Goal: Information Seeking & Learning: Learn about a topic

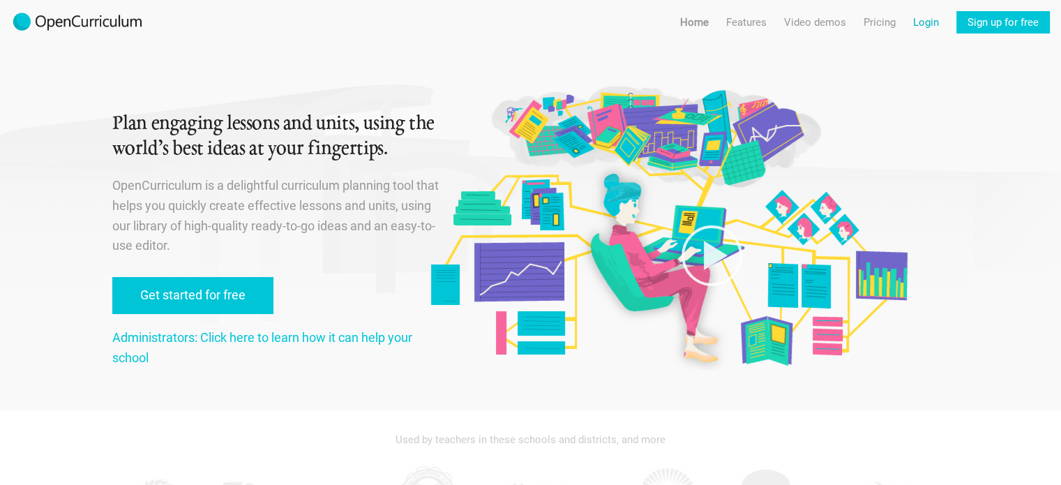
click at [926, 29] on link "Login" at bounding box center [926, 22] width 26 height 22
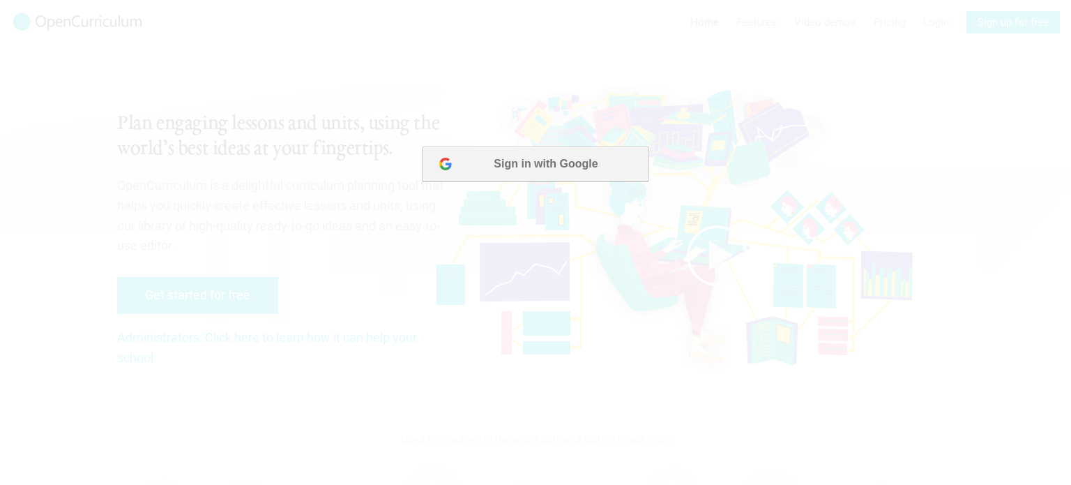
click at [497, 164] on button "Sign in with Google" at bounding box center [535, 163] width 227 height 35
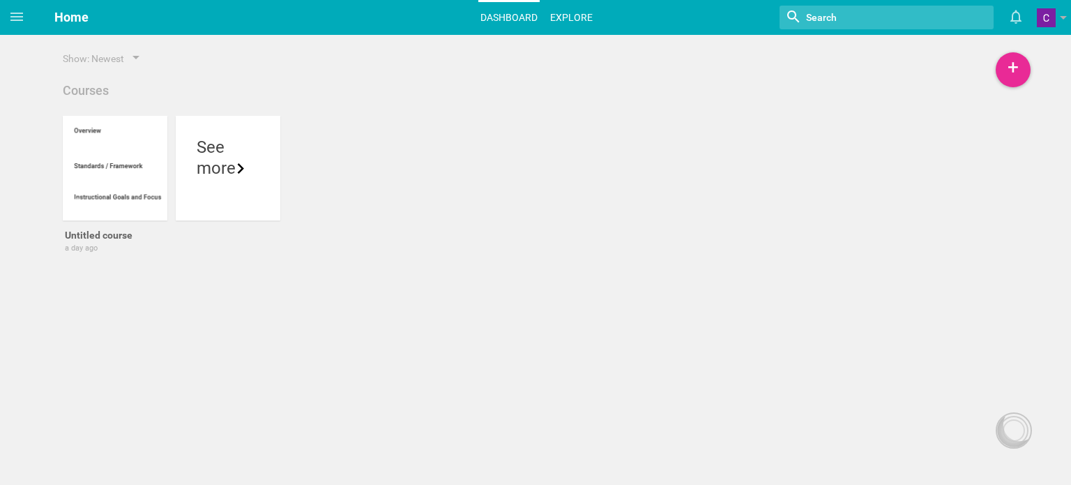
click at [586, 9] on link "Explore" at bounding box center [571, 17] width 47 height 31
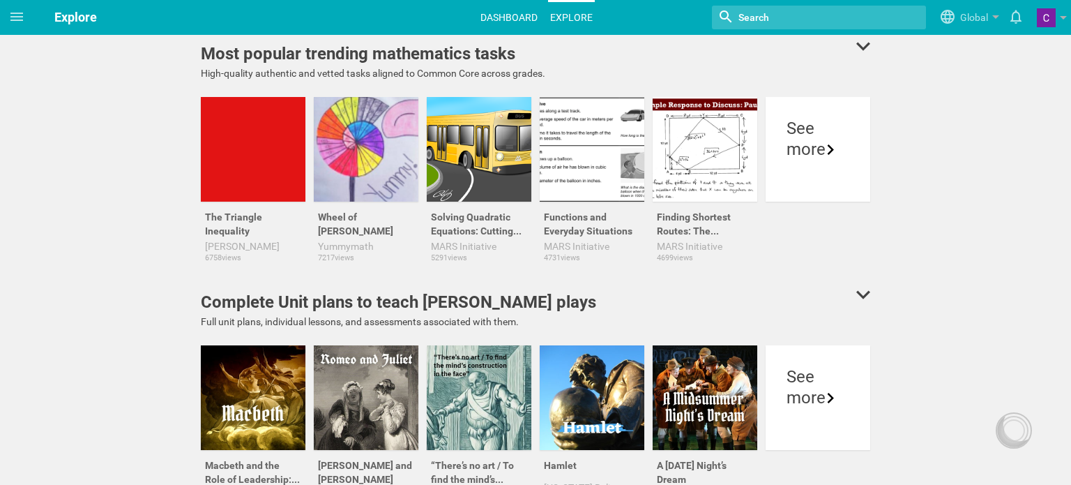
click at [533, 20] on link "Dashboard" at bounding box center [508, 17] width 61 height 31
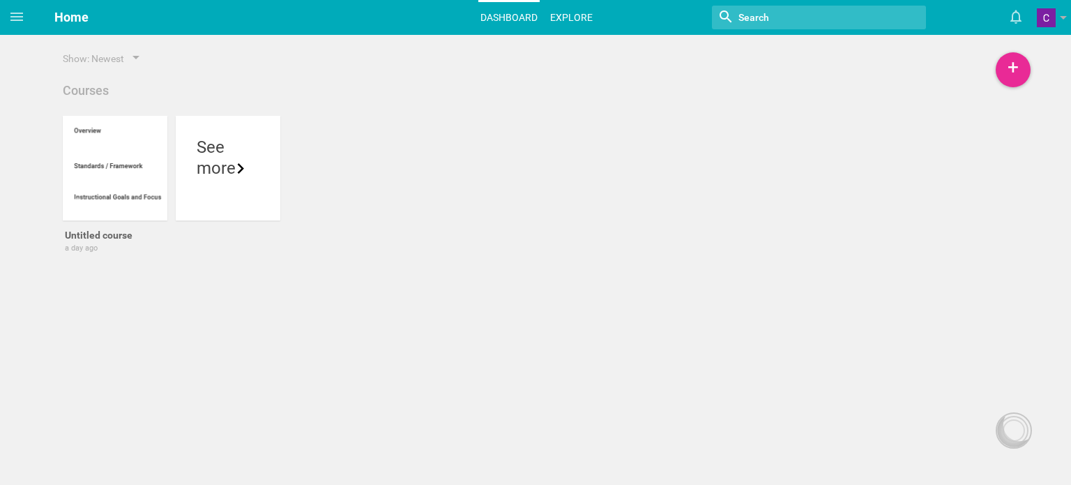
click at [587, 10] on link "Explore" at bounding box center [571, 17] width 47 height 31
click at [566, 19] on link "Explore" at bounding box center [571, 17] width 47 height 31
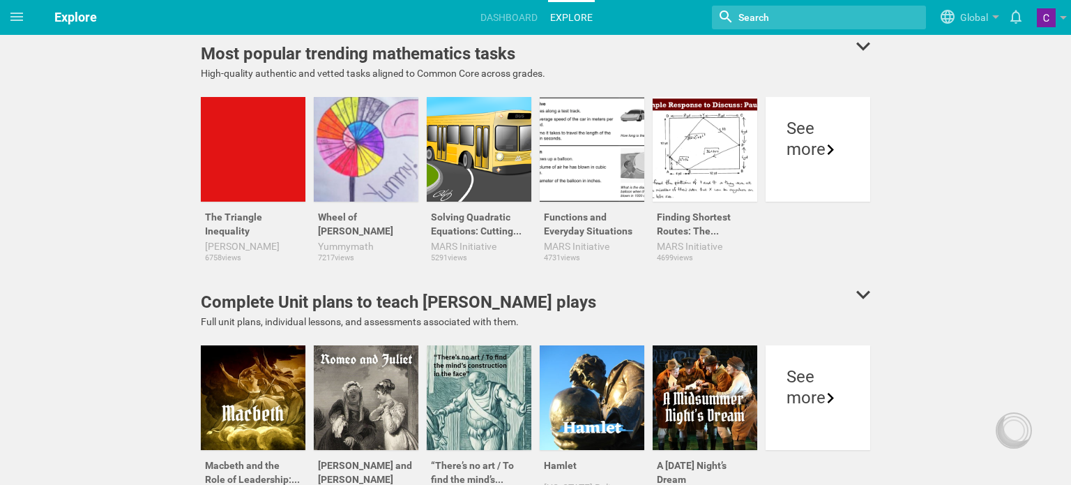
click at [753, 13] on input "textbox" at bounding box center [801, 17] width 128 height 18
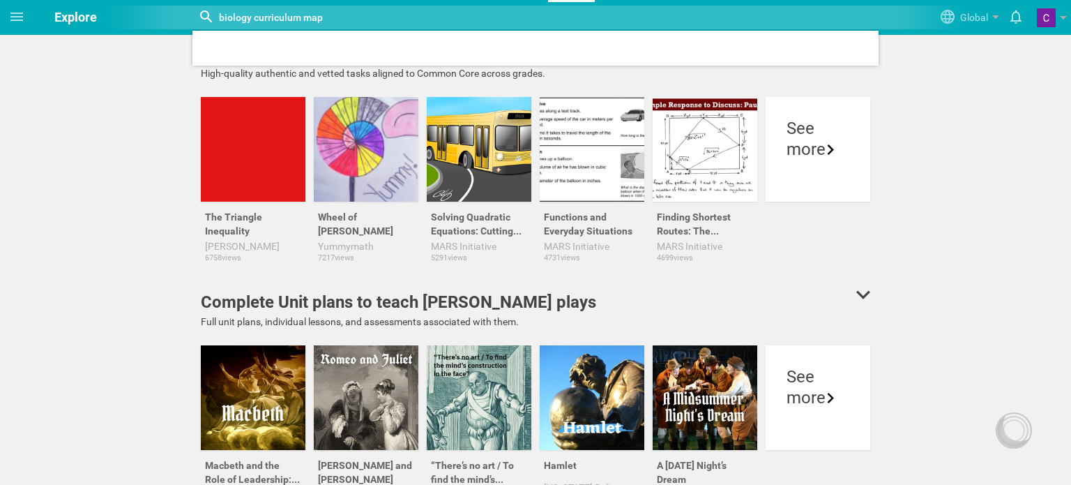
type input "biology curriculum map"
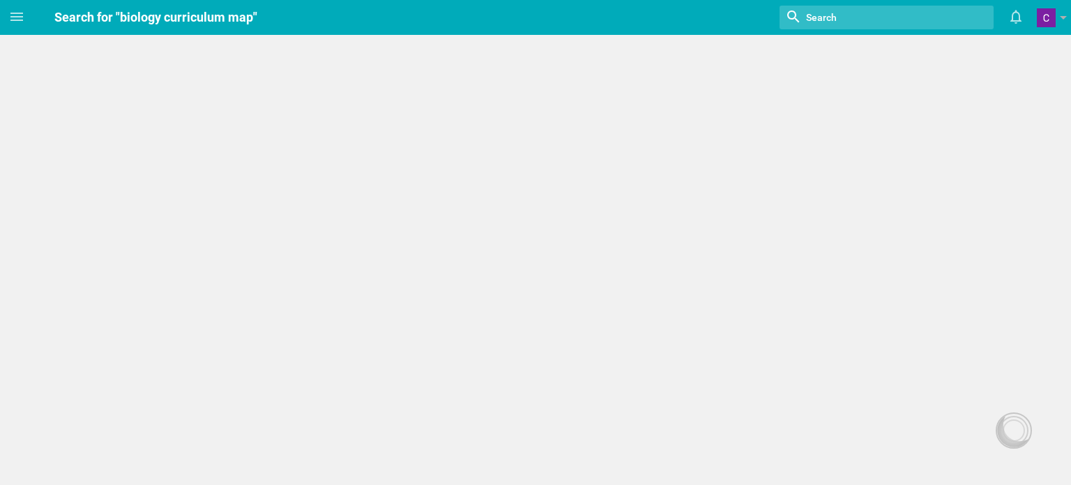
click at [831, 13] on input "textbox" at bounding box center [869, 17] width 128 height 18
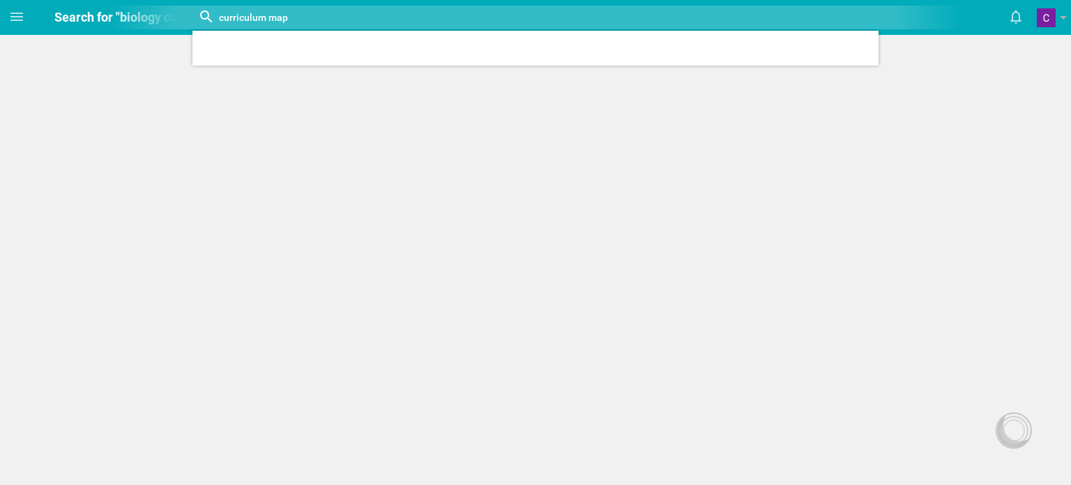
type input "curriculum map"
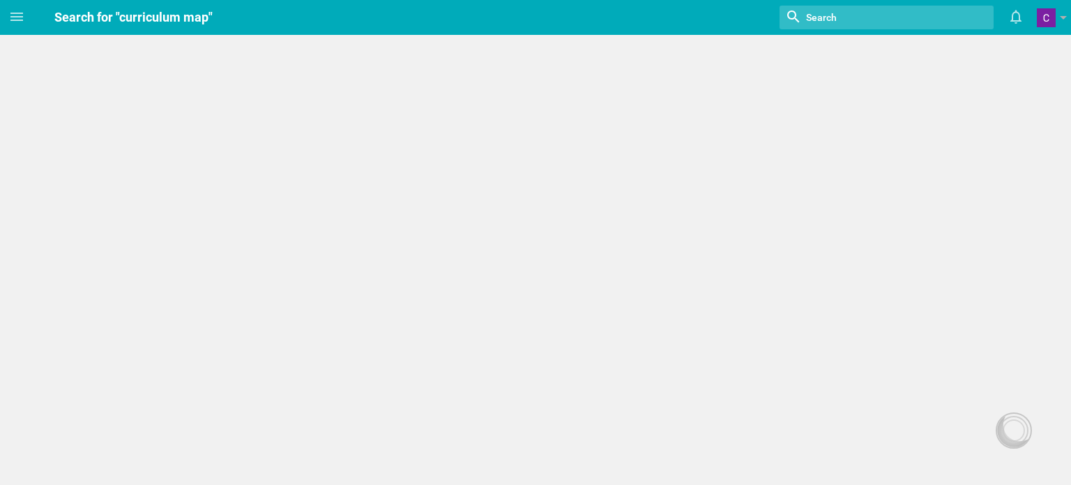
click at [811, 13] on input "textbox" at bounding box center [869, 17] width 128 height 18
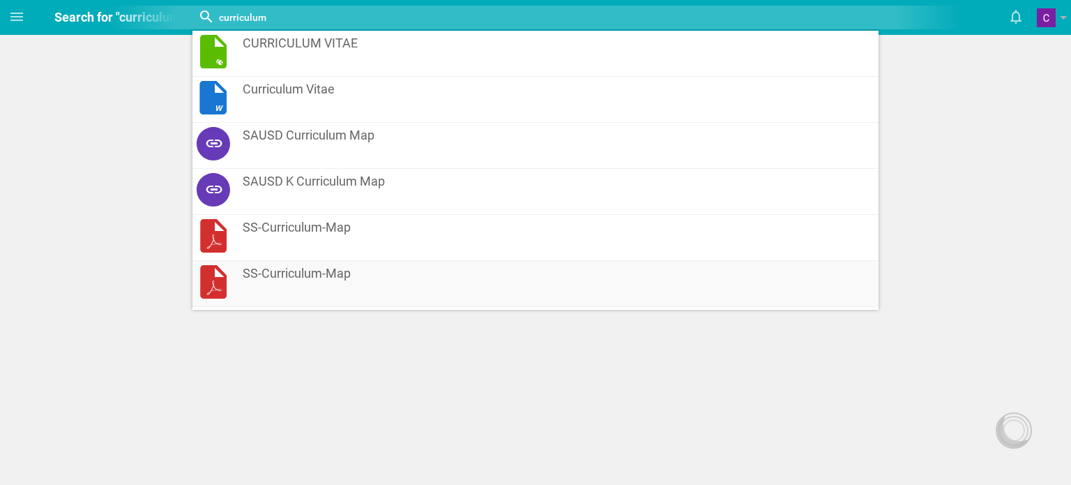
type input "curriculum"
click at [348, 271] on span "SS-Curriculum-Map" at bounding box center [514, 273] width 542 height 17
